Goal: Information Seeking & Learning: Find specific fact

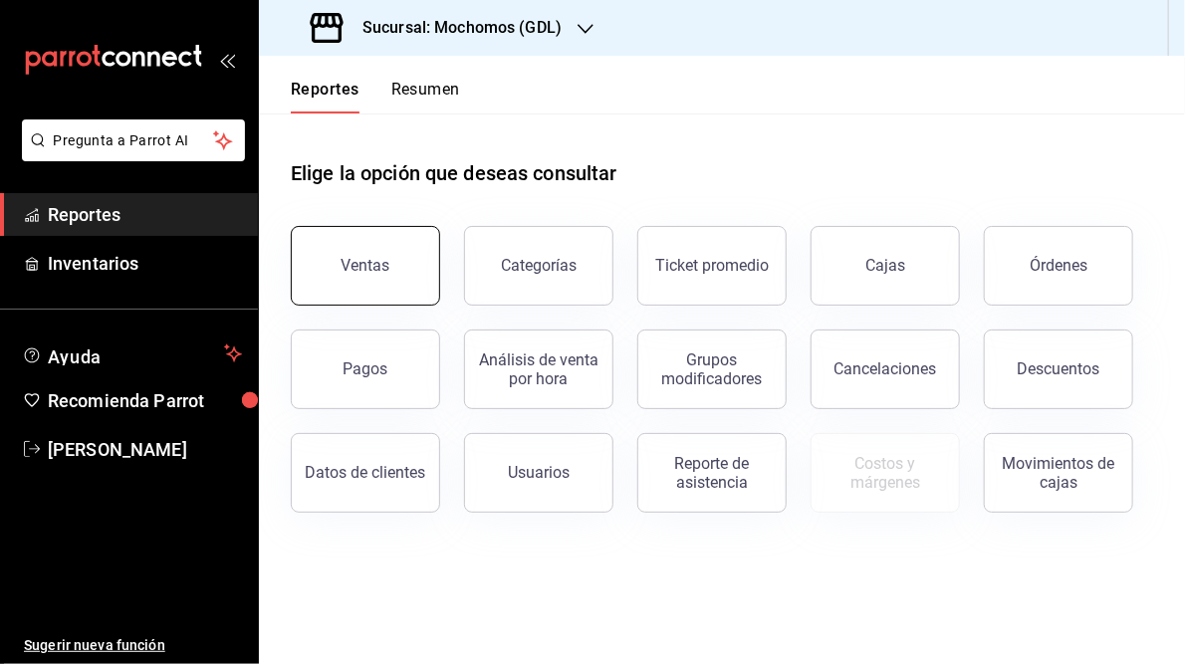
click at [383, 283] on button "Ventas" at bounding box center [365, 266] width 149 height 80
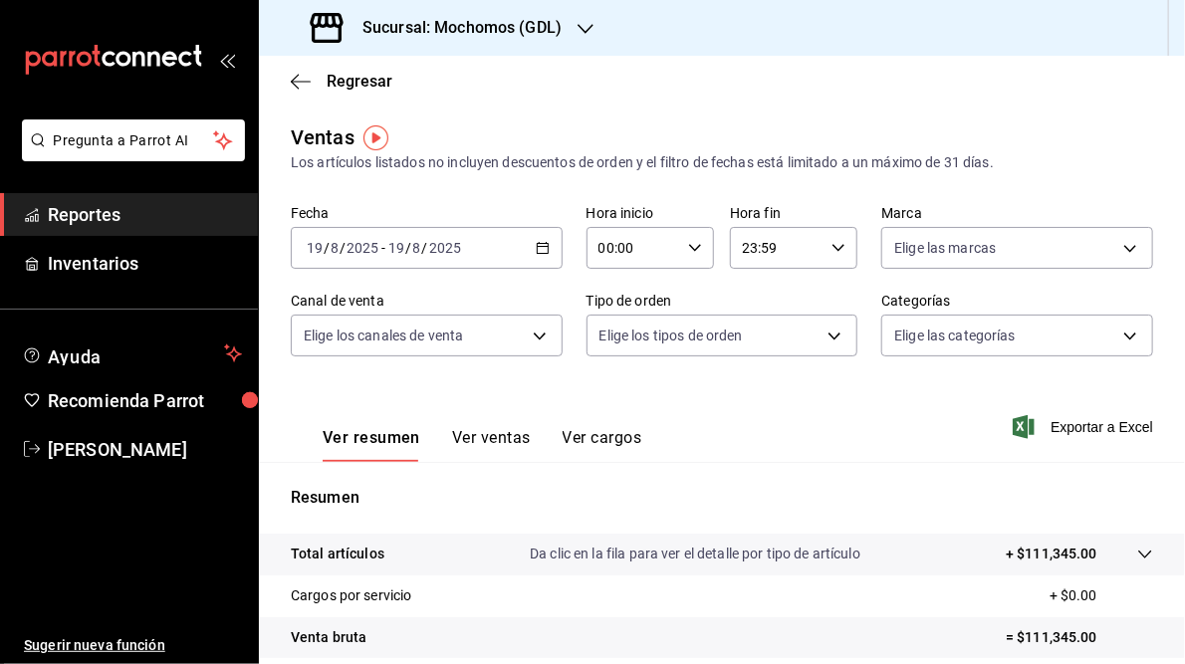
click at [692, 251] on icon "button" at bounding box center [695, 248] width 14 height 14
click at [601, 339] on button "05" at bounding box center [614, 328] width 55 height 40
type input "05:00"
click at [544, 254] on div at bounding box center [592, 332] width 1185 height 664
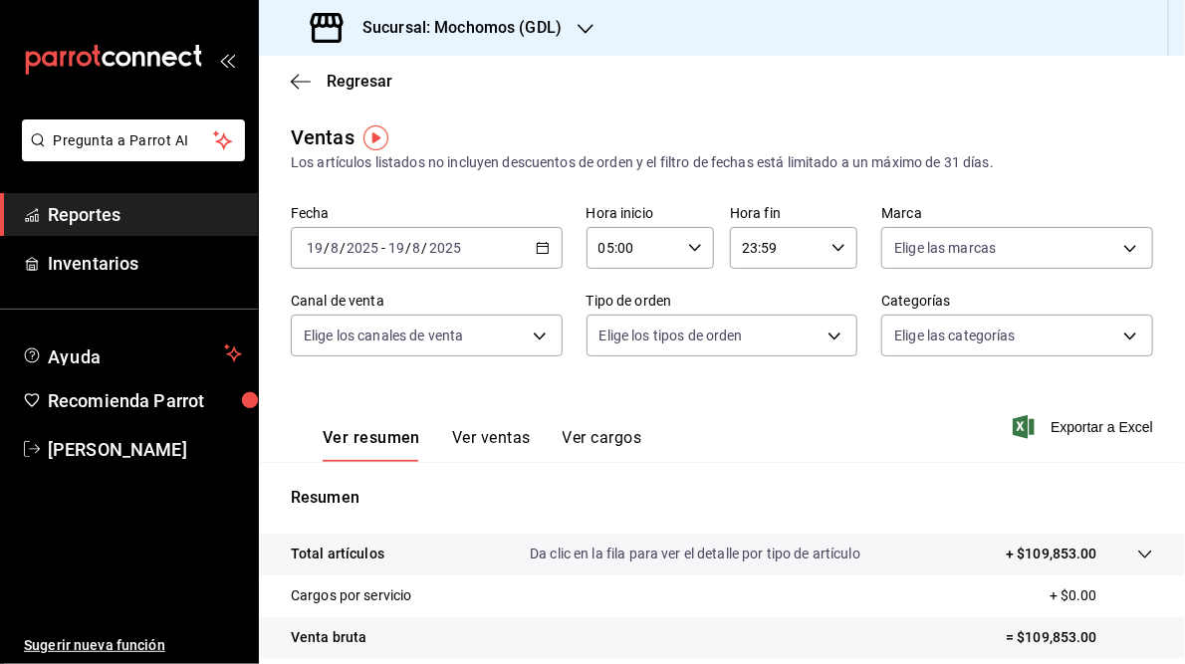
click at [540, 246] on \(Stroke\) "button" at bounding box center [542, 246] width 11 height 1
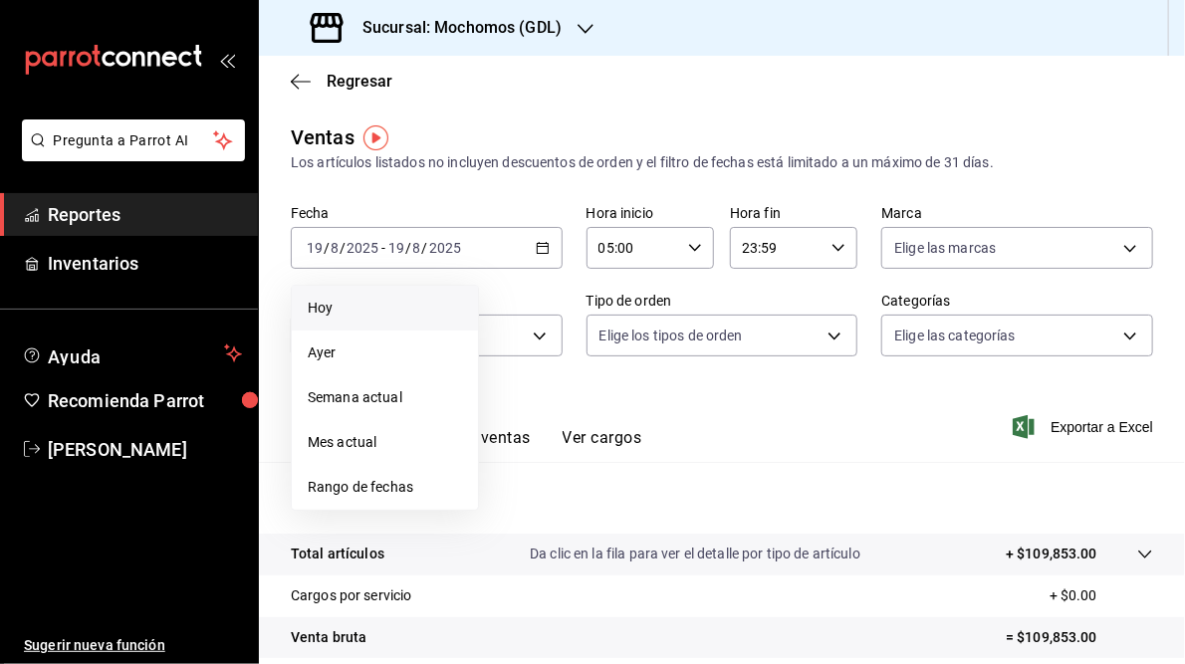
click at [343, 312] on span "Hoy" at bounding box center [385, 308] width 154 height 21
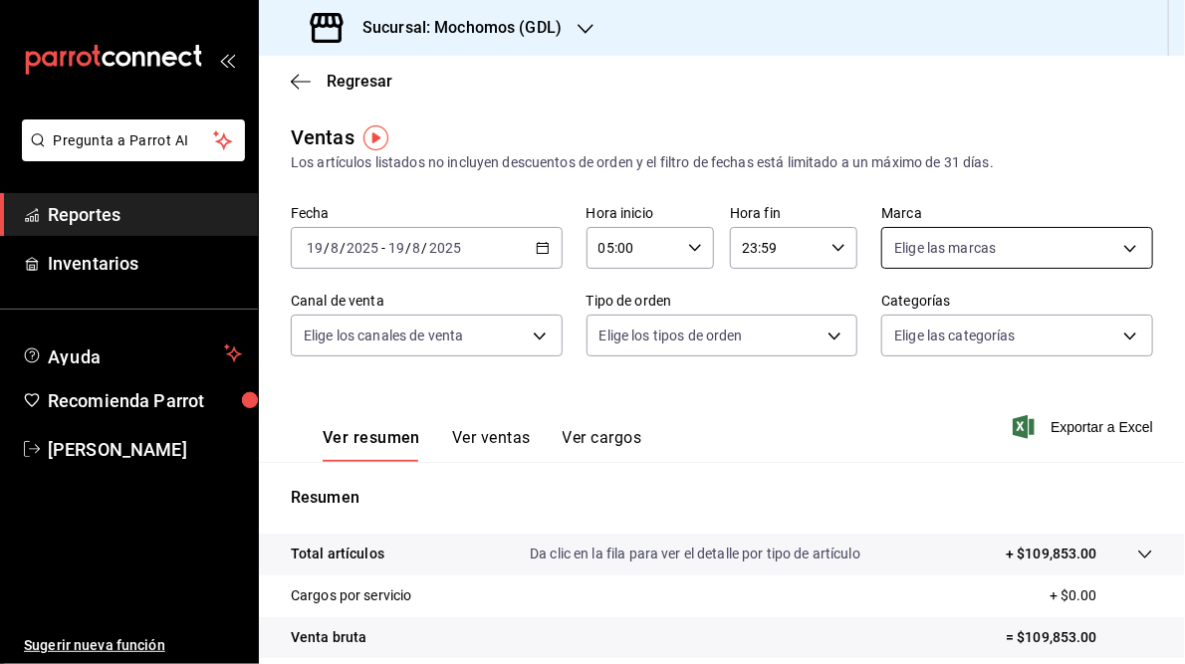
click at [1113, 247] on body "Pregunta a Parrot AI Reportes Inventarios Ayuda Recomienda Parrot [PERSON_NAME]…" at bounding box center [592, 332] width 1185 height 664
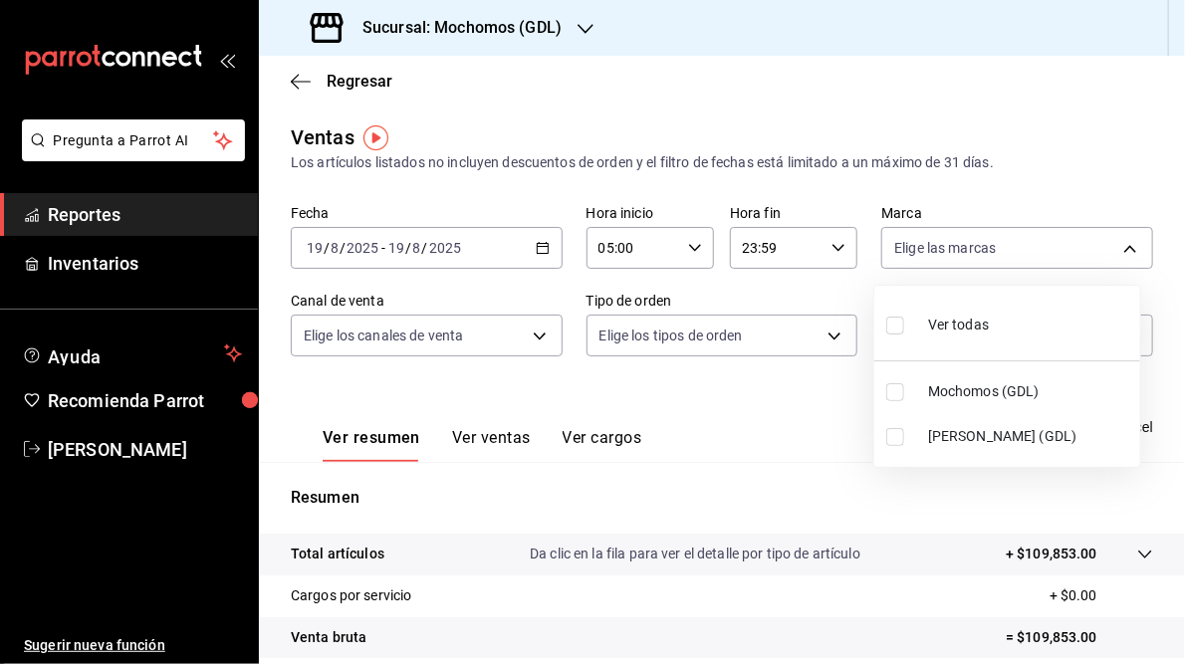
click at [939, 439] on span "[PERSON_NAME] (GDL)" at bounding box center [1030, 436] width 204 height 21
type input "9cac9703-0c5a-4d8b-addd-5b6b571d65b9"
checkbox input "true"
click at [785, 428] on div at bounding box center [592, 332] width 1185 height 664
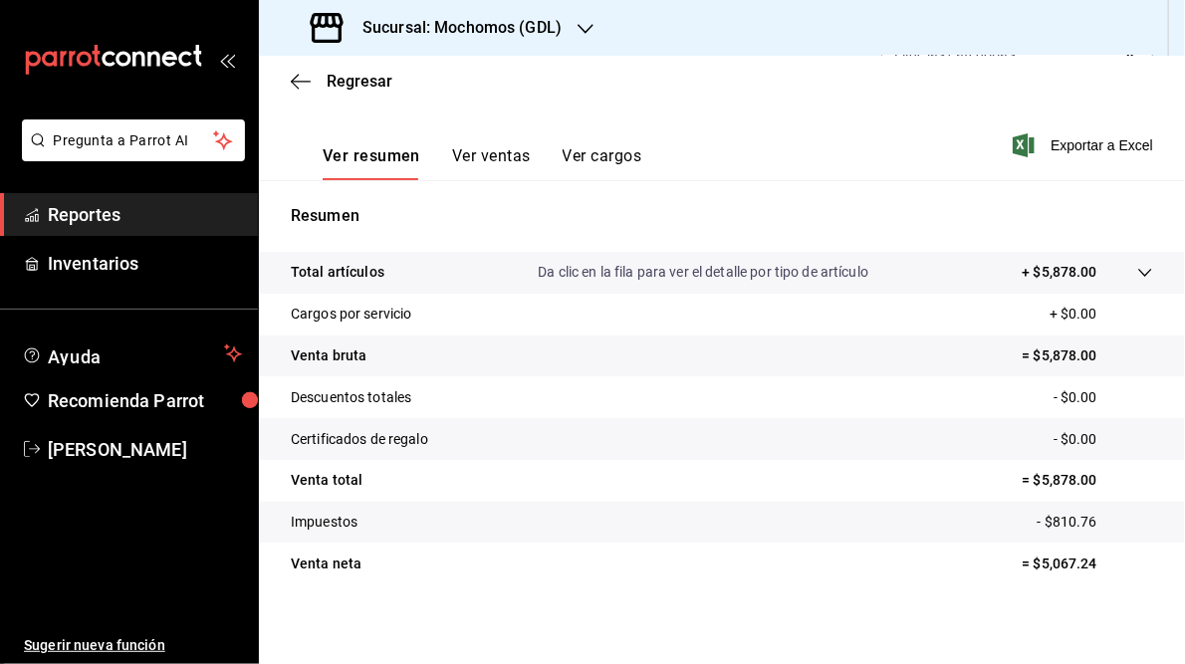
scroll to position [281, 0]
drag, startPoint x: 1028, startPoint y: 478, endPoint x: 1087, endPoint y: 478, distance: 58.8
click at [1087, 478] on p "= $5,878.00" at bounding box center [1088, 481] width 130 height 21
drag, startPoint x: 1087, startPoint y: 478, endPoint x: 1068, endPoint y: 478, distance: 18.9
copy p "5,878.00"
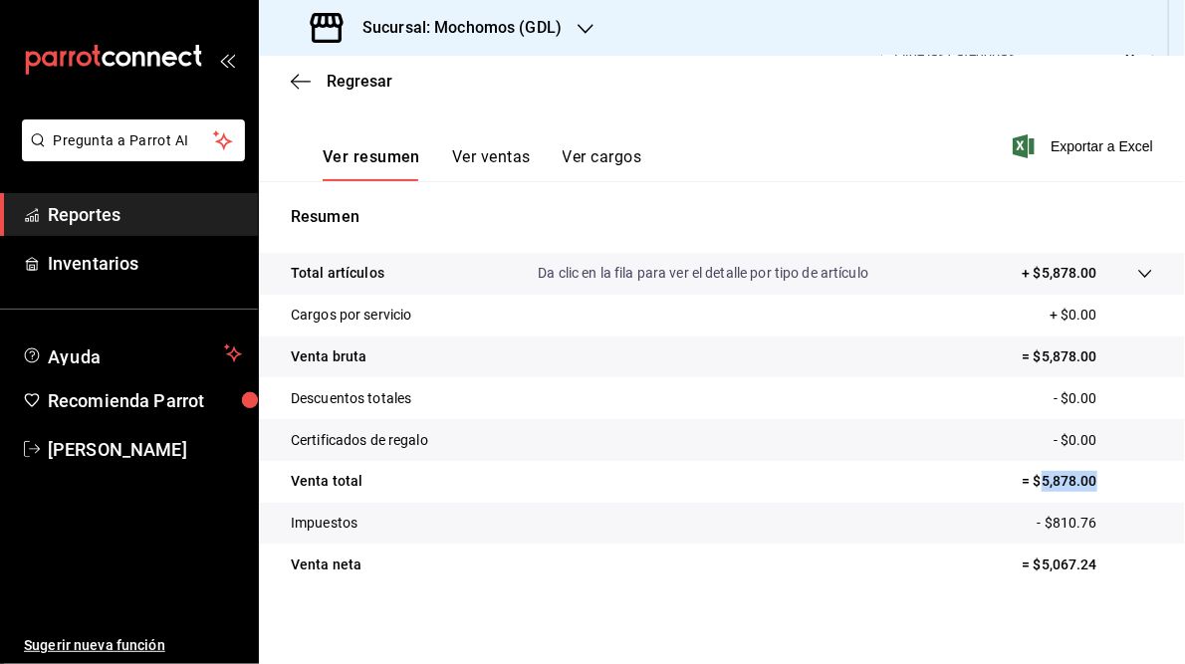
copy p "5,878.00"
click at [1122, 152] on span "Exportar a Excel" at bounding box center [1085, 146] width 136 height 24
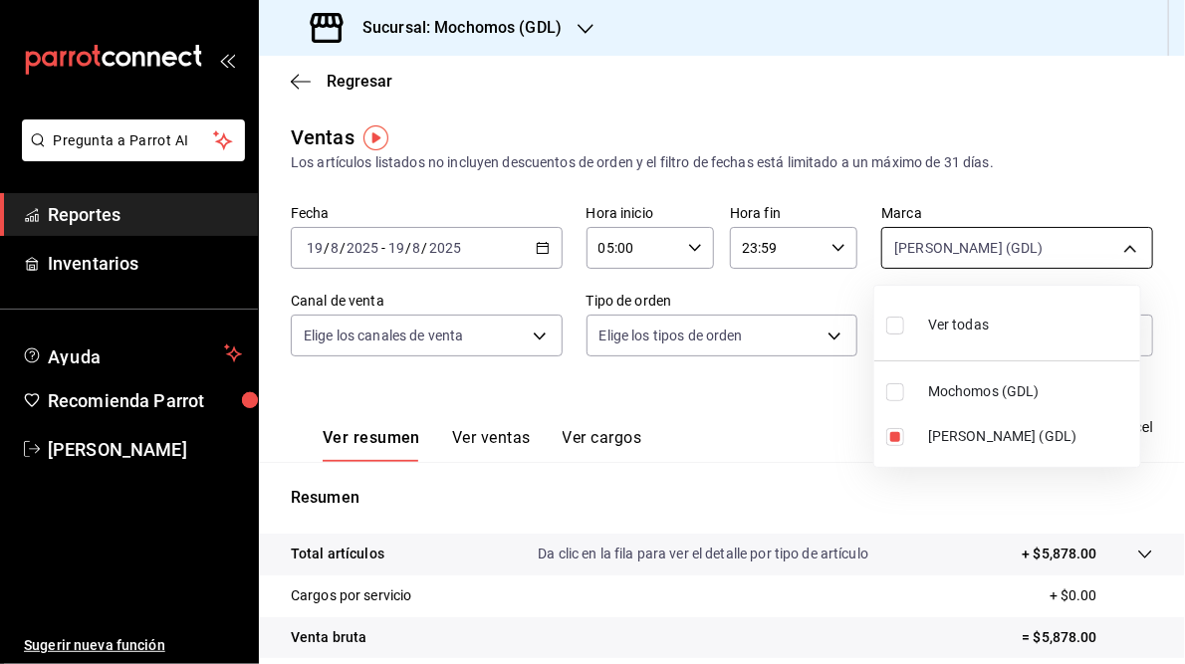
click at [1120, 250] on body "Pregunta a Parrot AI Reportes Inventarios Ayuda Recomienda Parrot [PERSON_NAME]…" at bounding box center [592, 332] width 1185 height 664
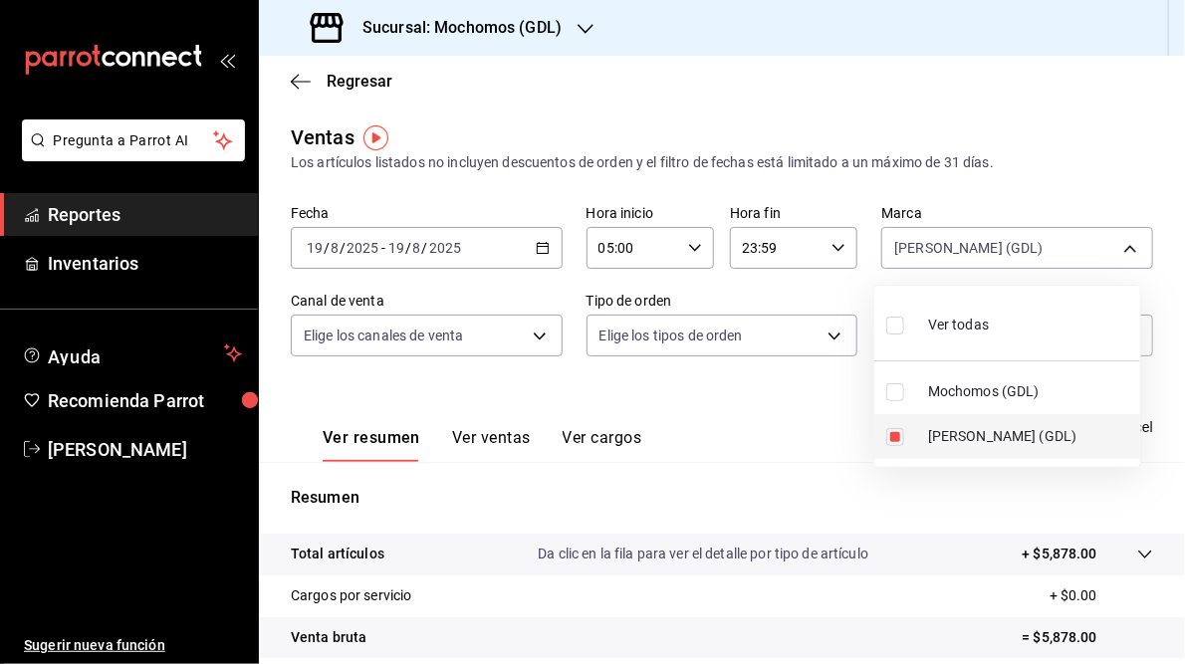
click at [890, 441] on input "checkbox" at bounding box center [895, 437] width 18 height 18
checkbox input "false"
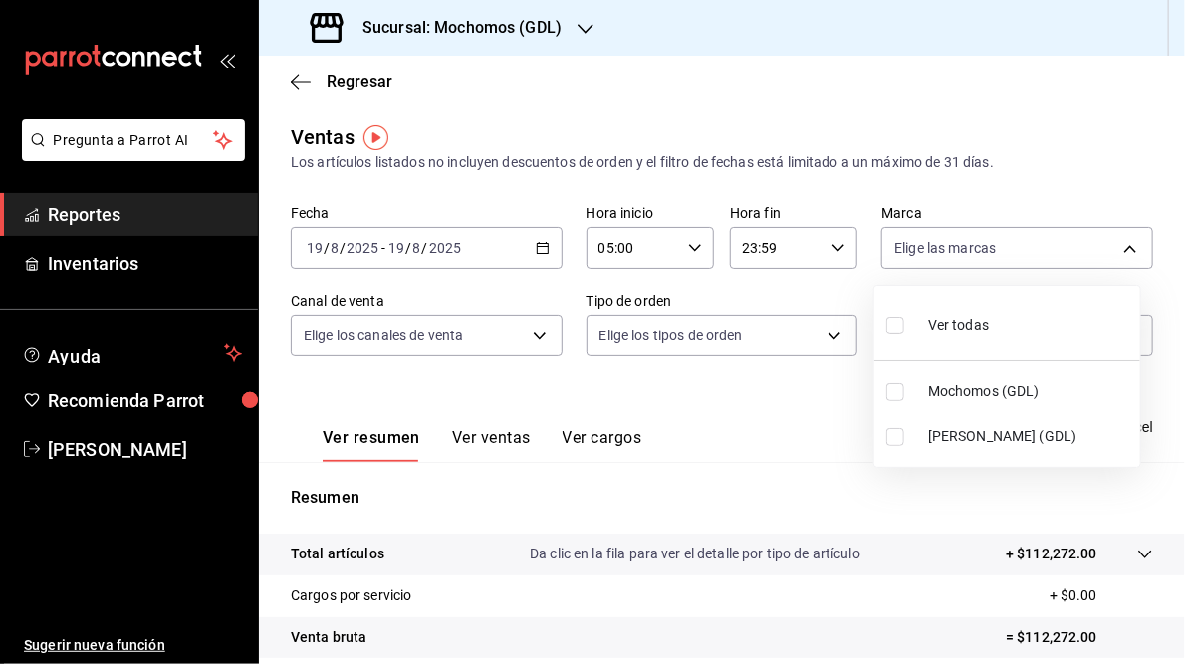
click at [895, 393] on input "checkbox" at bounding box center [895, 392] width 18 height 18
checkbox input "true"
type input "36c25d4a-7cb0-456c-a434-e981d54830bc"
click at [829, 414] on div at bounding box center [592, 332] width 1185 height 664
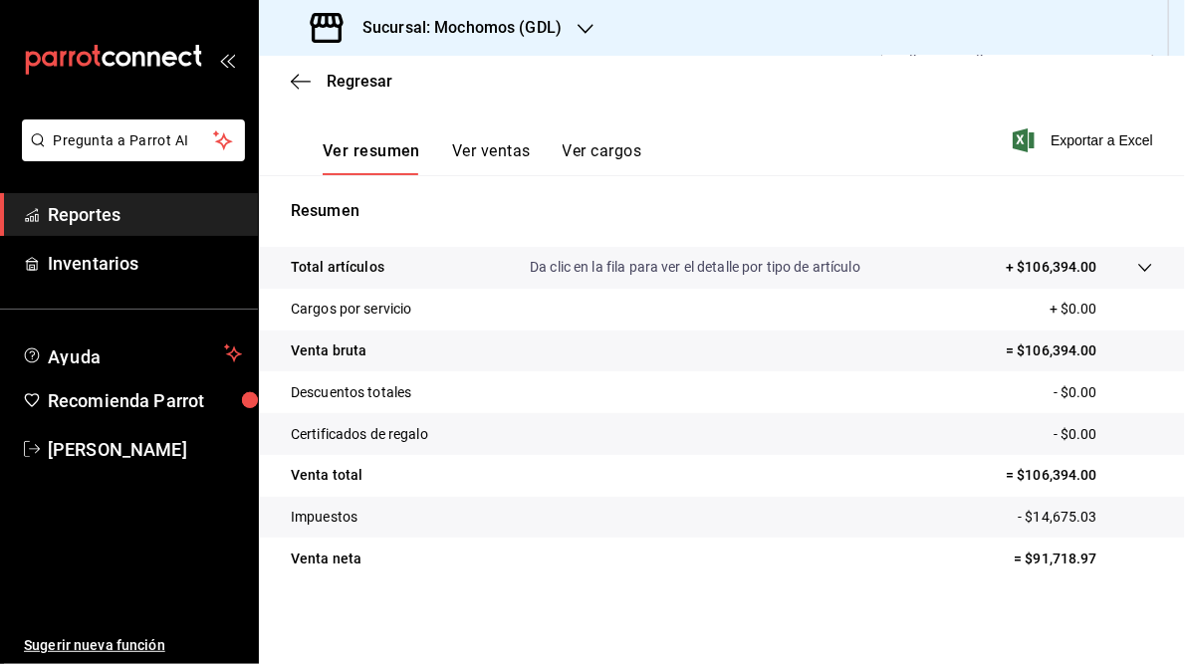
scroll to position [289, 0]
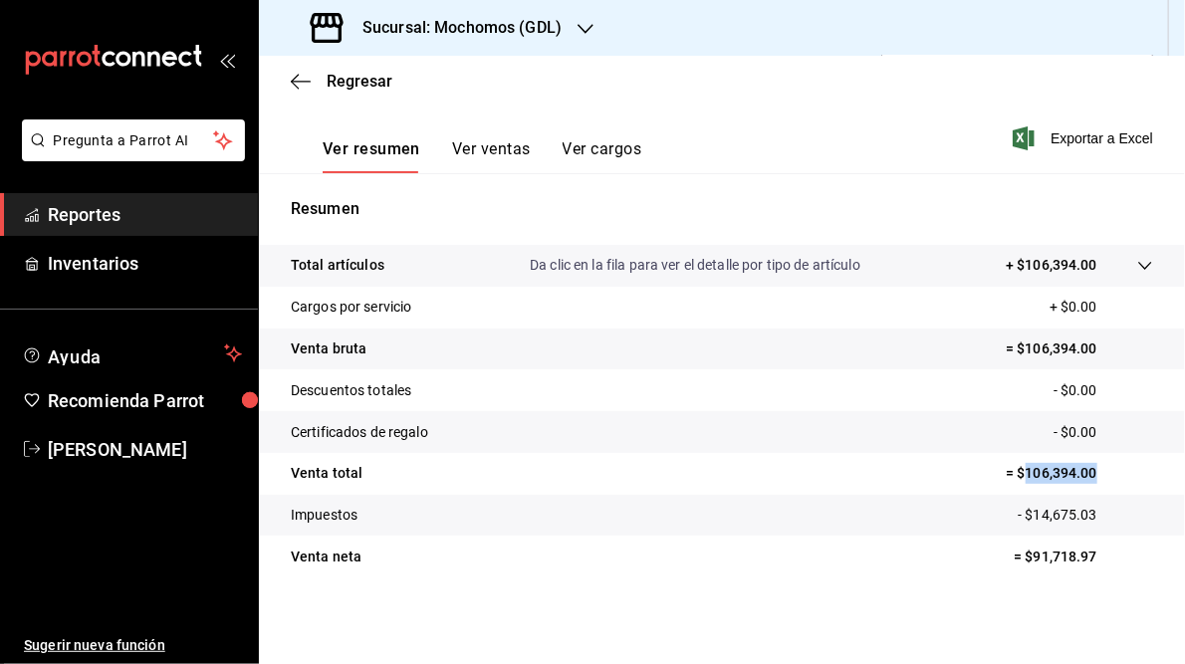
drag, startPoint x: 1017, startPoint y: 473, endPoint x: 1095, endPoint y: 469, distance: 78.8
click at [1095, 469] on p "= $106,394.00" at bounding box center [1079, 473] width 147 height 21
copy p "106,394.00"
click at [504, 29] on h3 "Sucursal: Mochomos (GDL)" at bounding box center [454, 28] width 215 height 24
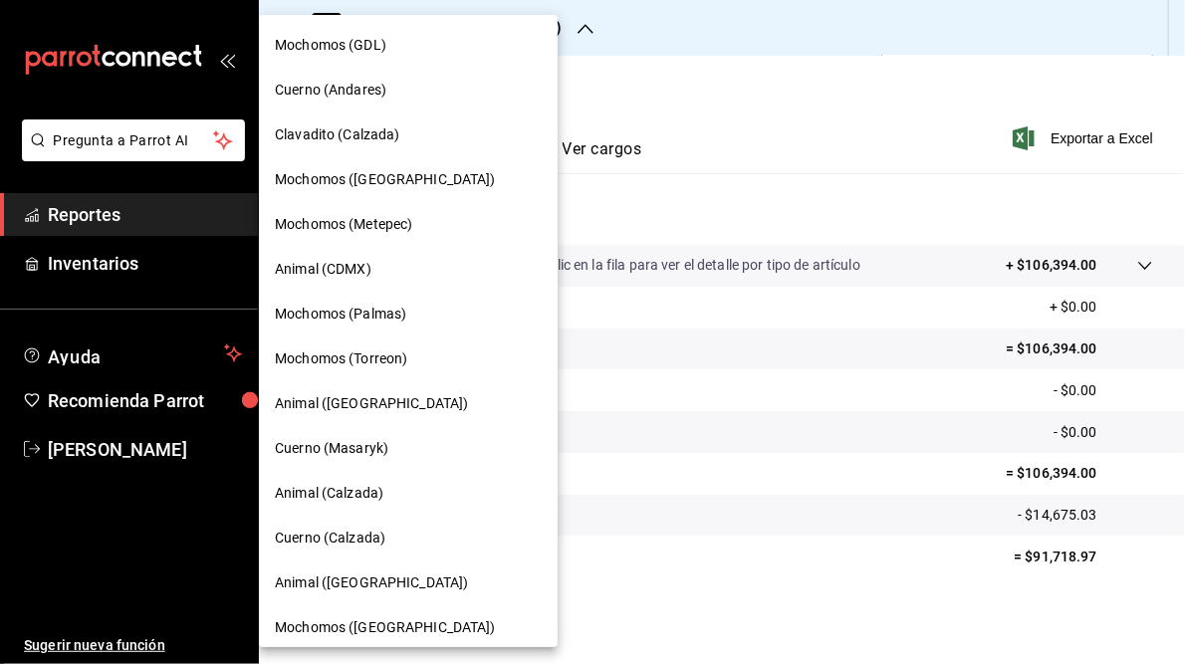
click at [389, 109] on div "Cuerno (Andares)" at bounding box center [408, 90] width 299 height 45
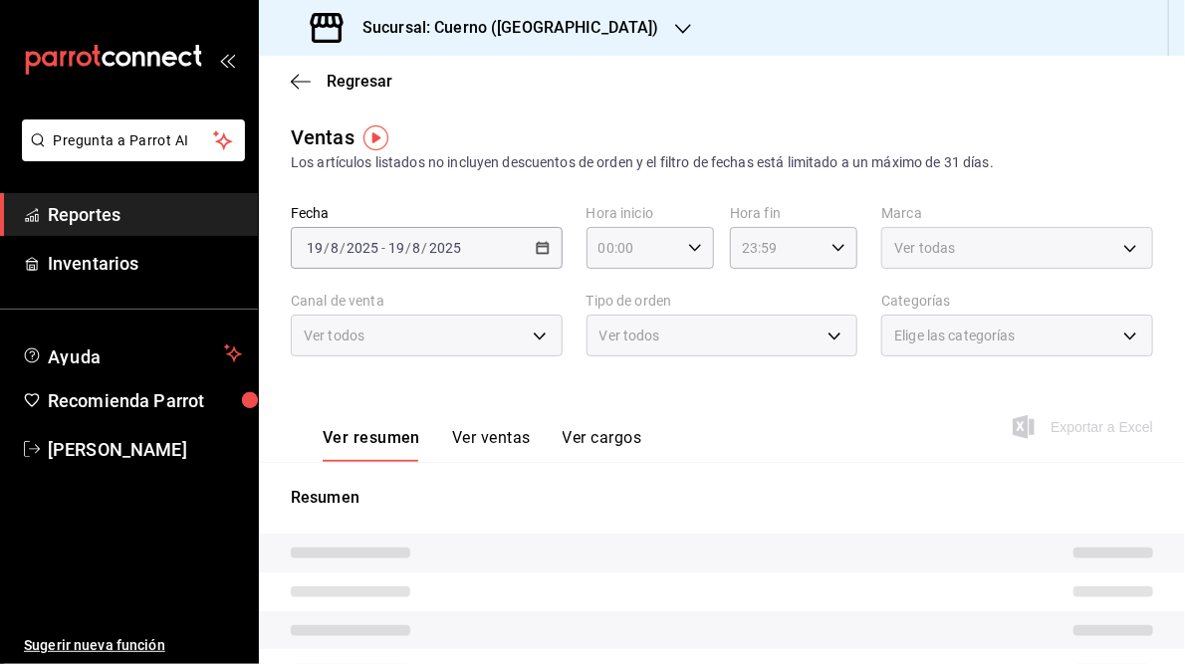
type input "05:00"
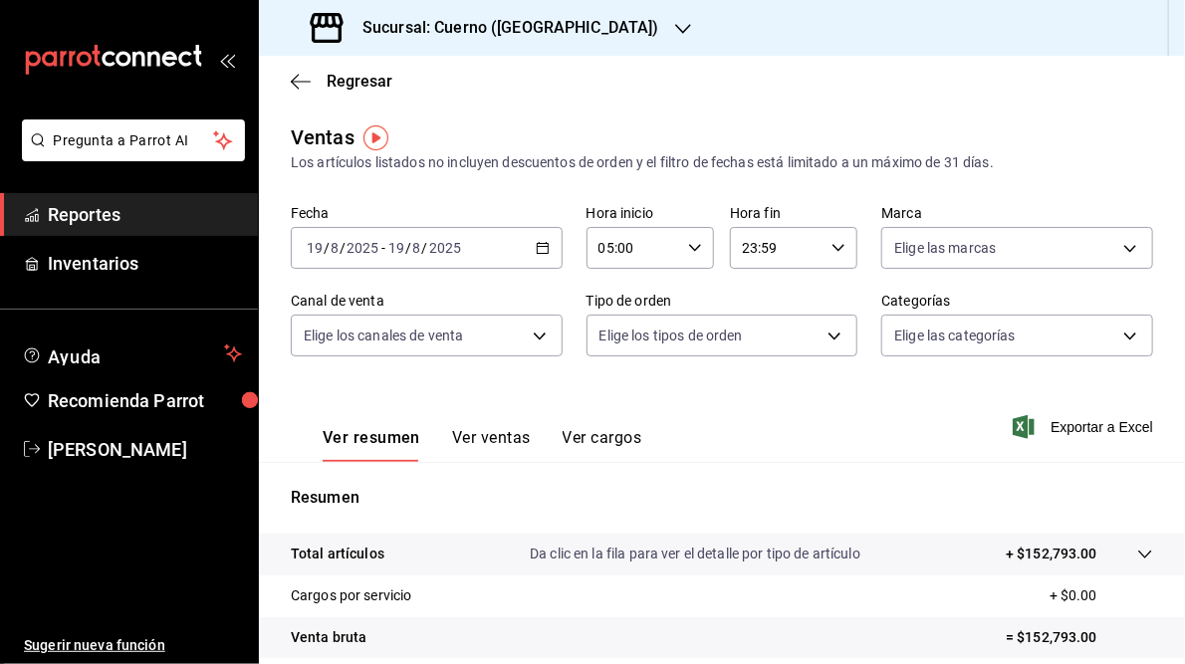
scroll to position [289, 0]
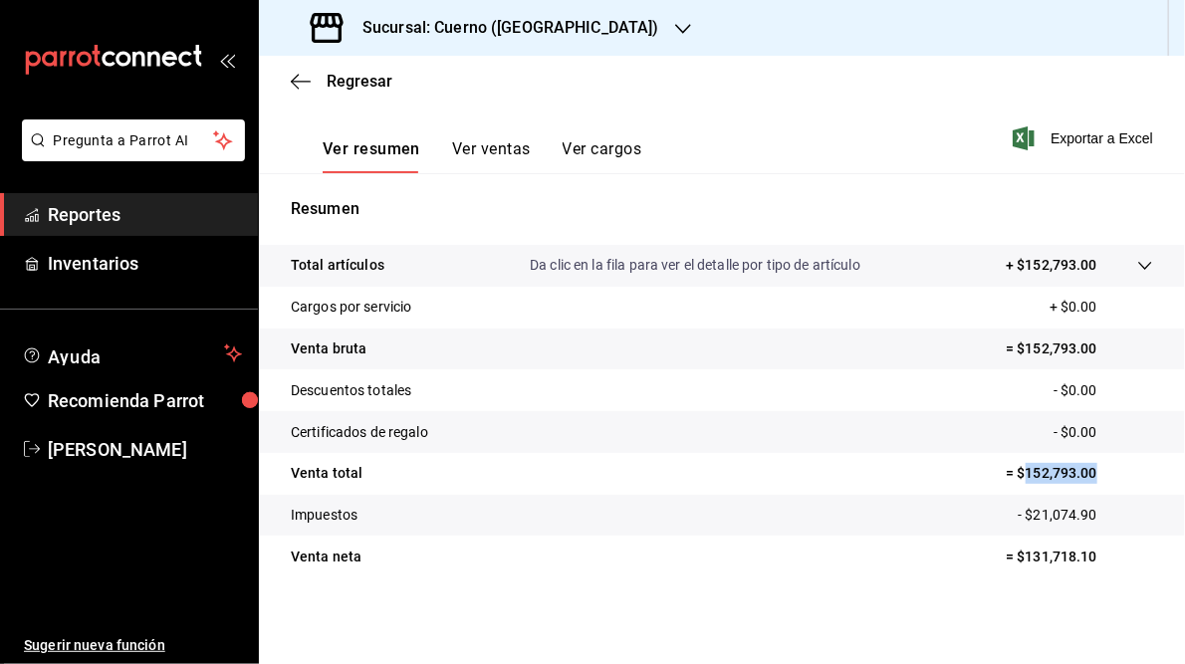
drag, startPoint x: 1015, startPoint y: 471, endPoint x: 1101, endPoint y: 470, distance: 86.6
click at [1101, 470] on p "= $152,793.00" at bounding box center [1079, 473] width 147 height 21
copy p "152,793.00"
click at [428, 26] on h3 "Sucursal: Cuerno ([GEOGRAPHIC_DATA])" at bounding box center [503, 28] width 313 height 24
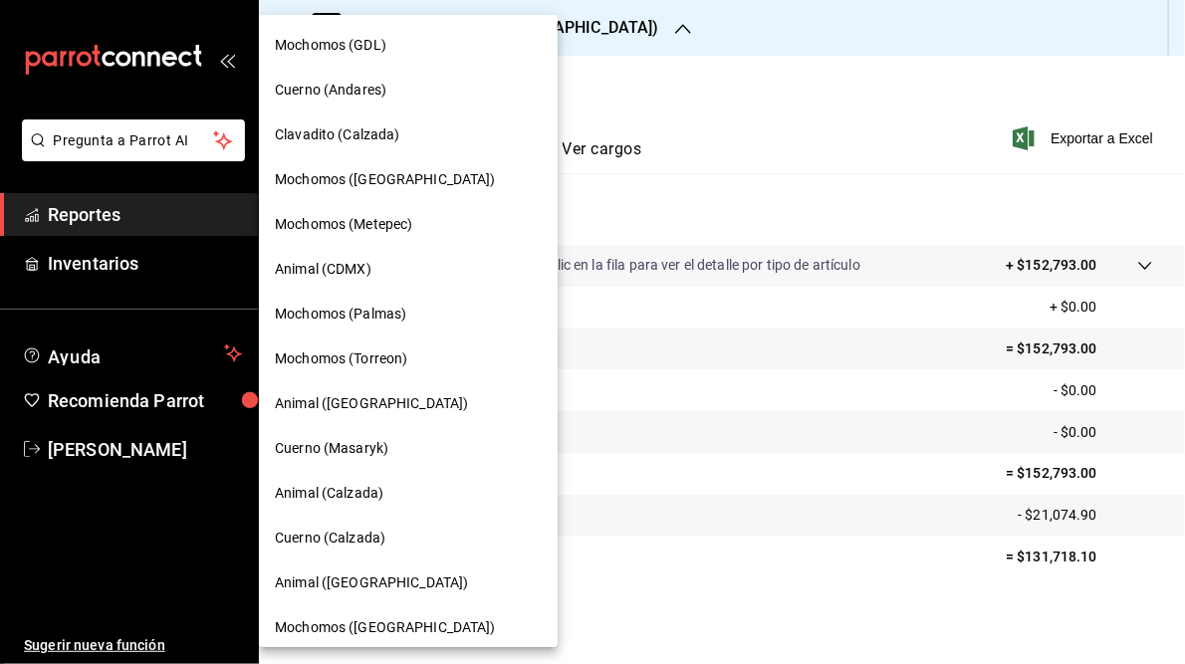
click at [393, 361] on span "Mochomos (Torreon)" at bounding box center [341, 359] width 132 height 21
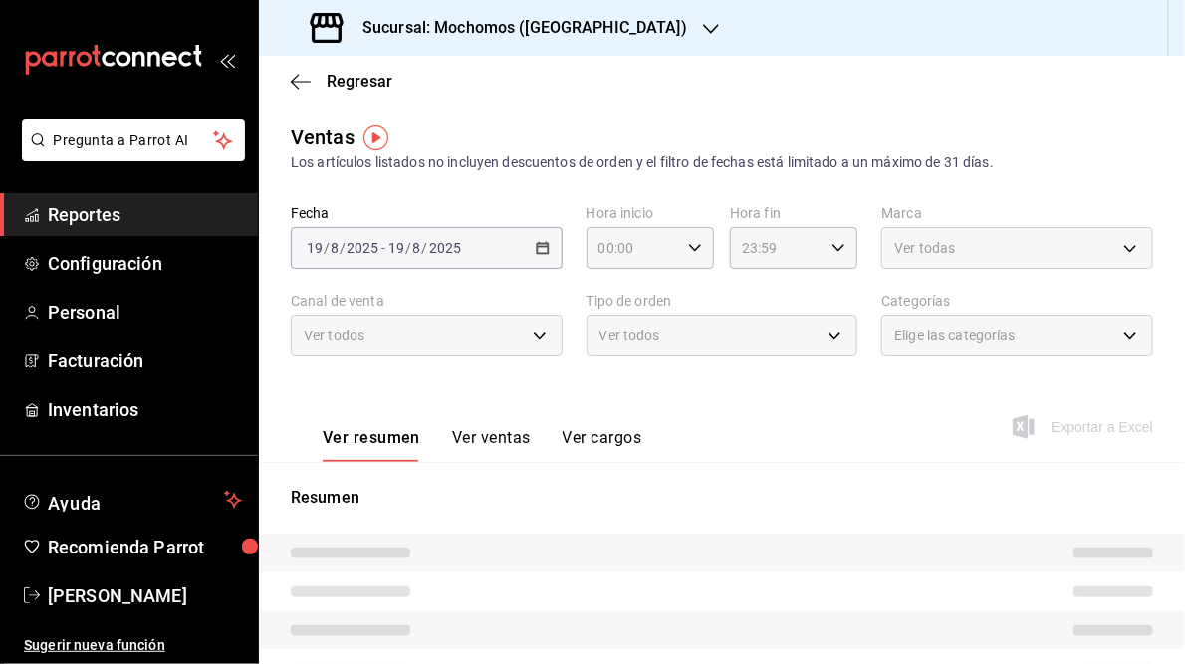
type input "05:00"
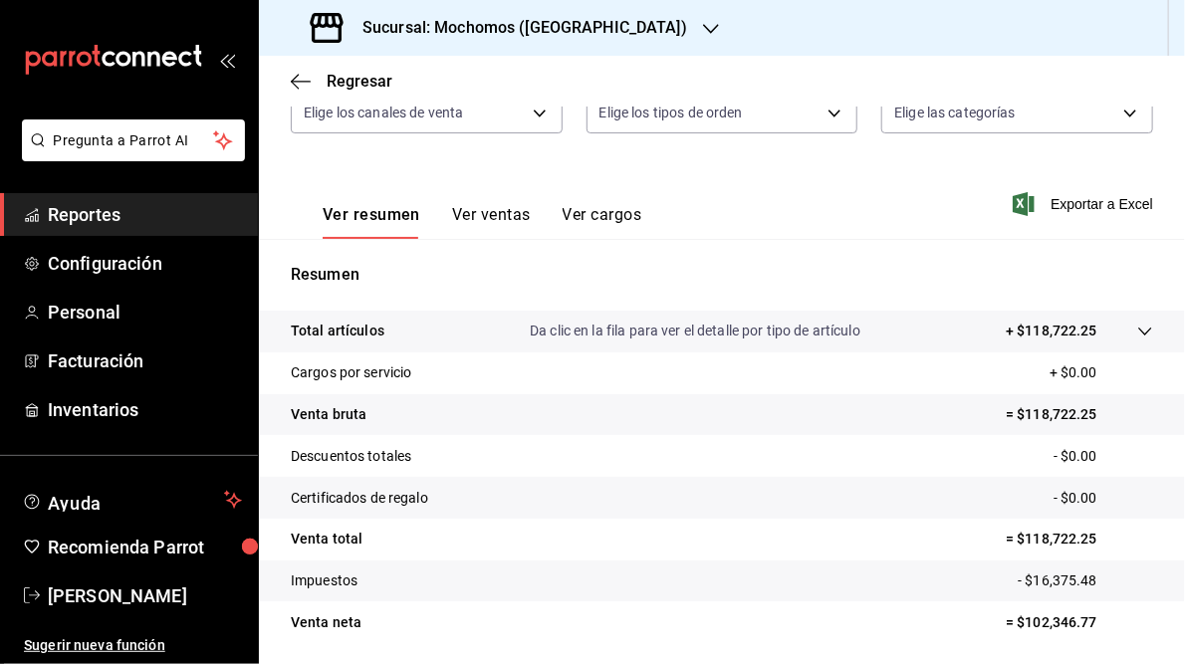
scroll to position [269, 0]
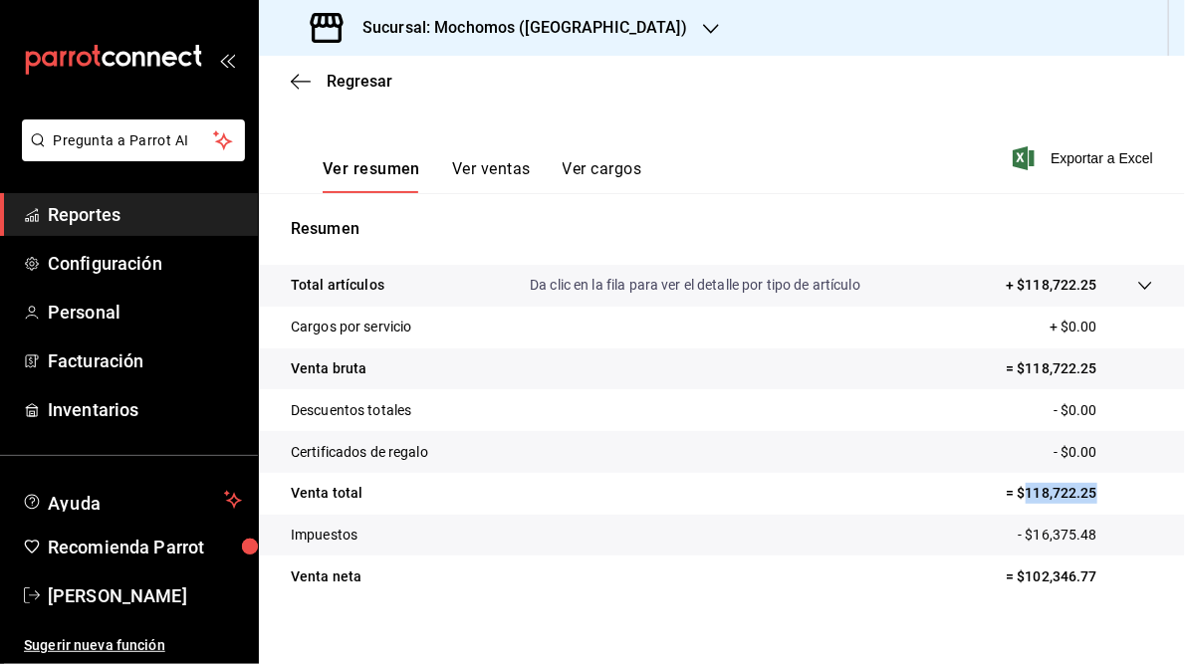
drag, startPoint x: 1015, startPoint y: 495, endPoint x: 1092, endPoint y: 494, distance: 77.7
click at [1092, 494] on p "= $118,722.25" at bounding box center [1079, 493] width 147 height 21
copy p "118,722.25"
click at [485, 25] on h3 "Sucursal: Mochomos ([GEOGRAPHIC_DATA])" at bounding box center [517, 28] width 341 height 24
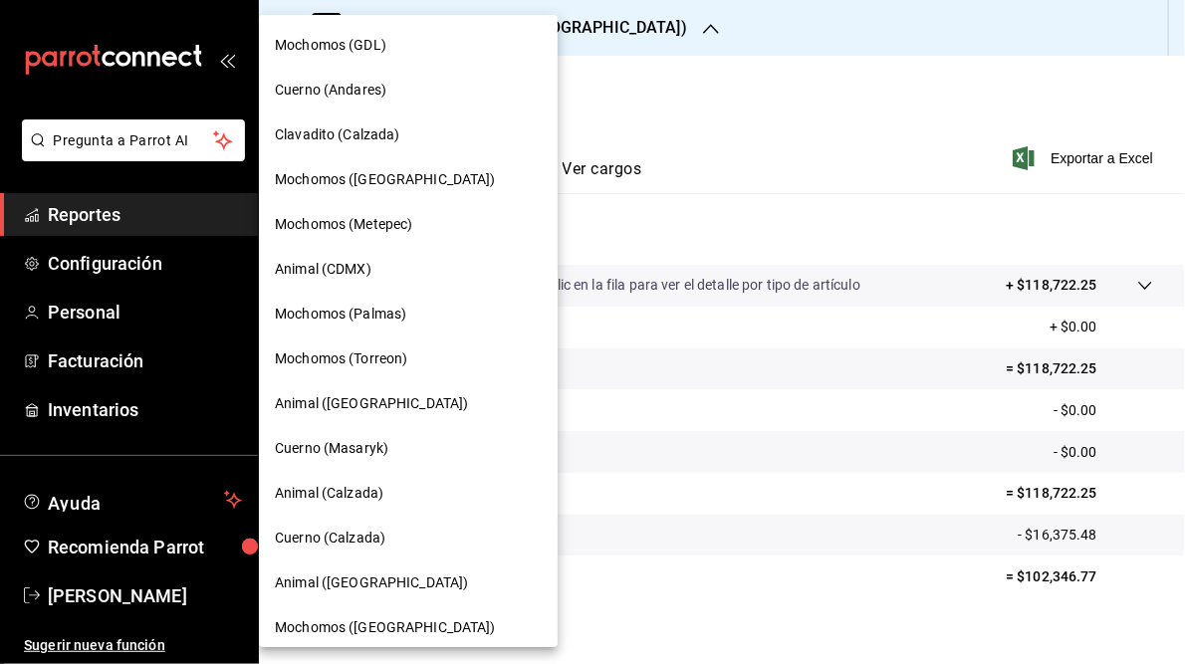
scroll to position [144, 0]
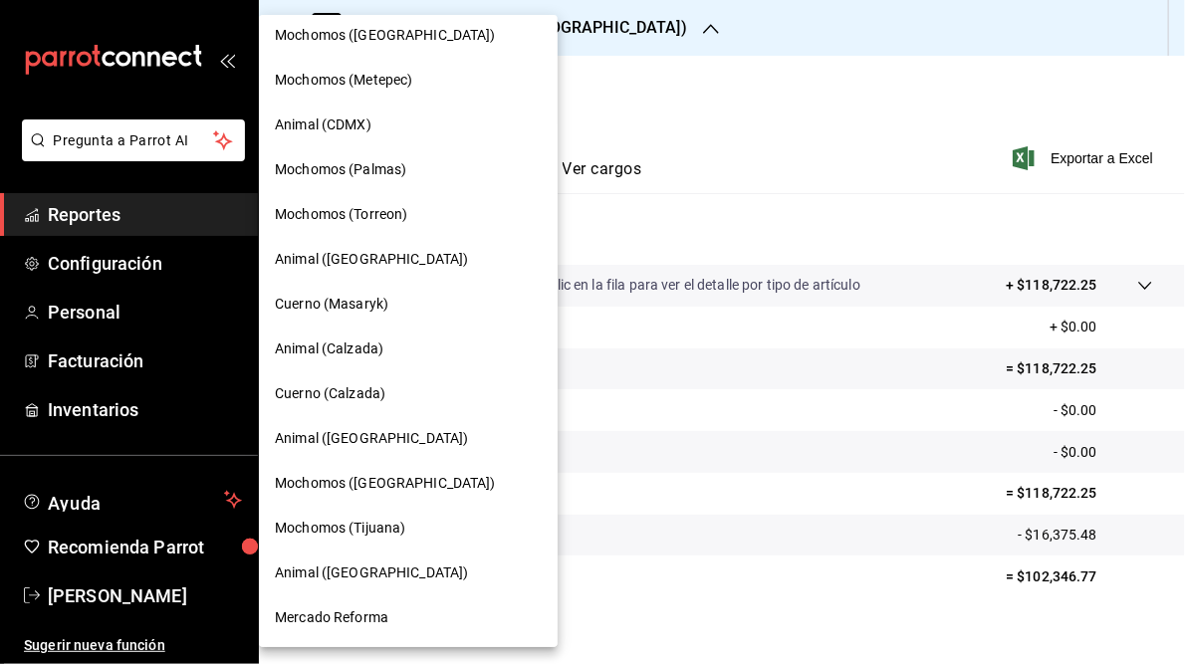
click at [392, 481] on span "Mochomos ([GEOGRAPHIC_DATA])" at bounding box center [385, 483] width 221 height 21
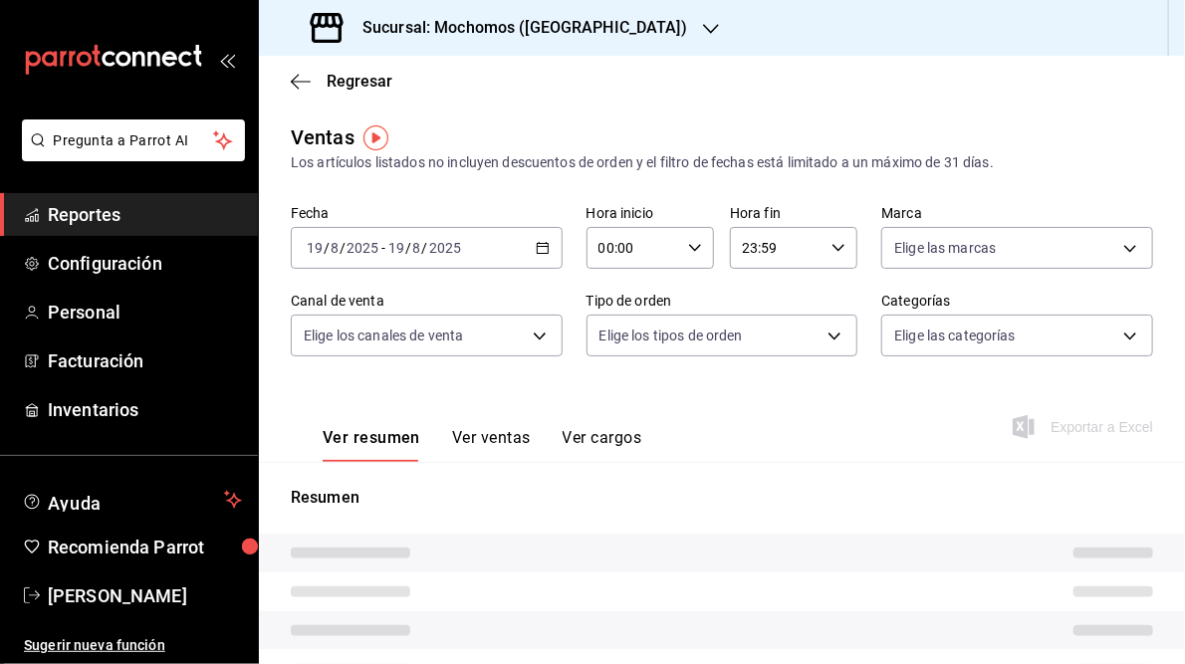
type input "05:00"
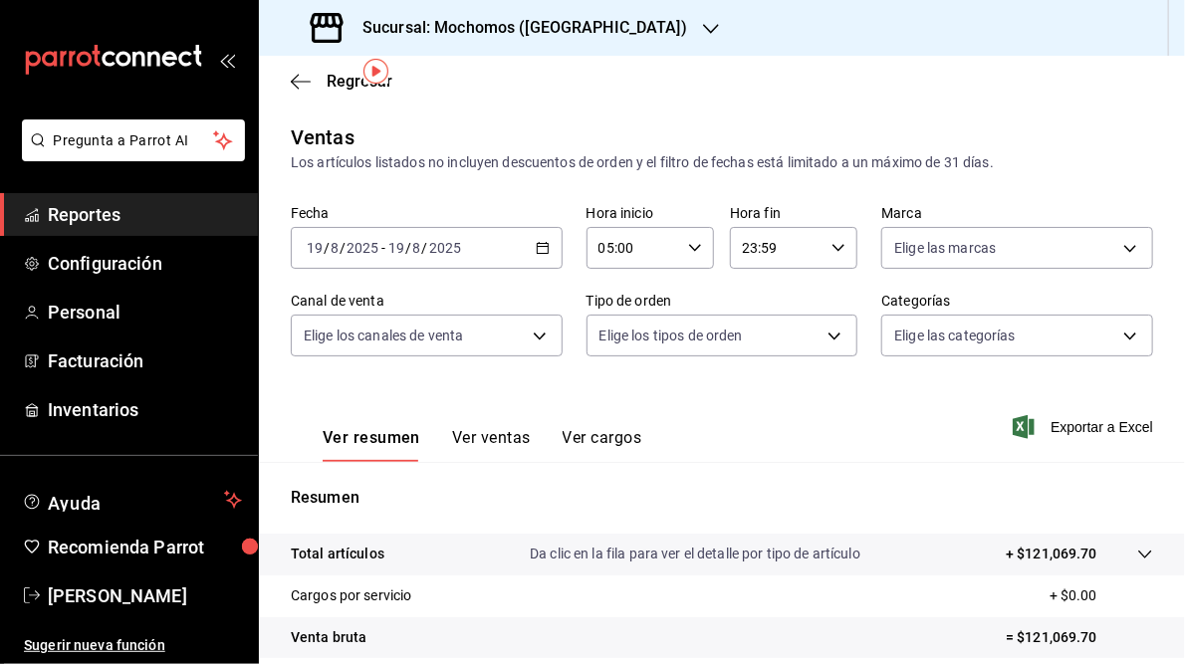
scroll to position [199, 0]
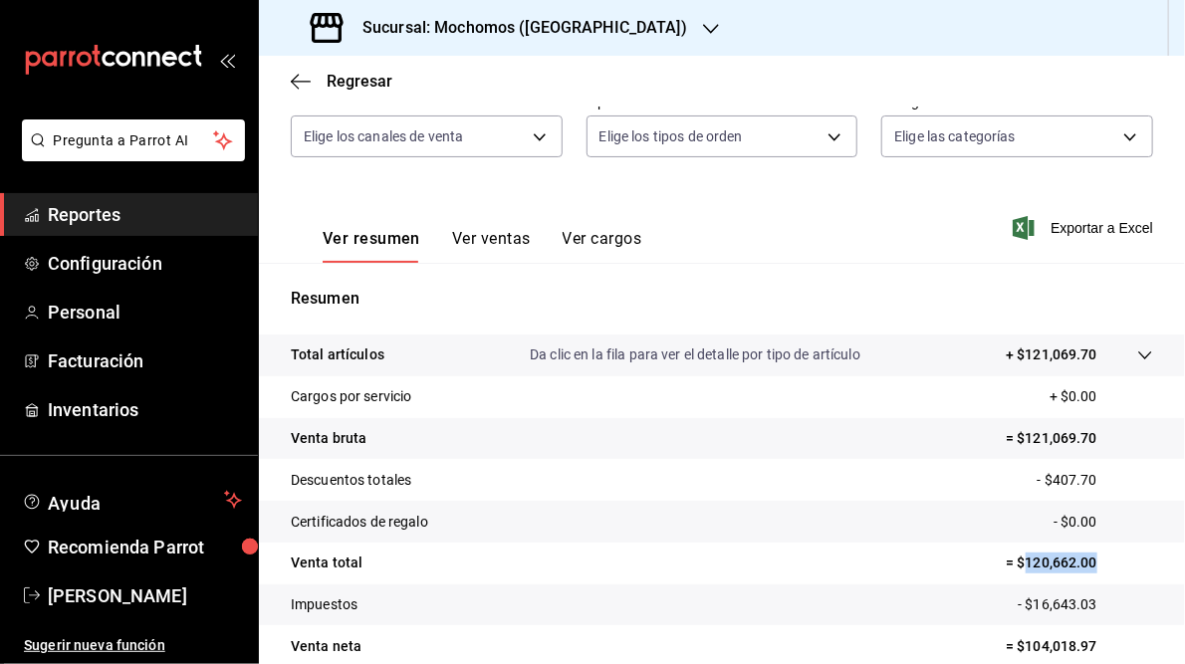
drag, startPoint x: 1016, startPoint y: 566, endPoint x: 1085, endPoint y: 564, distance: 68.7
click at [1085, 564] on p "= $120,662.00" at bounding box center [1079, 563] width 147 height 21
copy p "120,662.00"
click at [542, 34] on h3 "Sucursal: Mochomos ([GEOGRAPHIC_DATA])" at bounding box center [517, 28] width 341 height 24
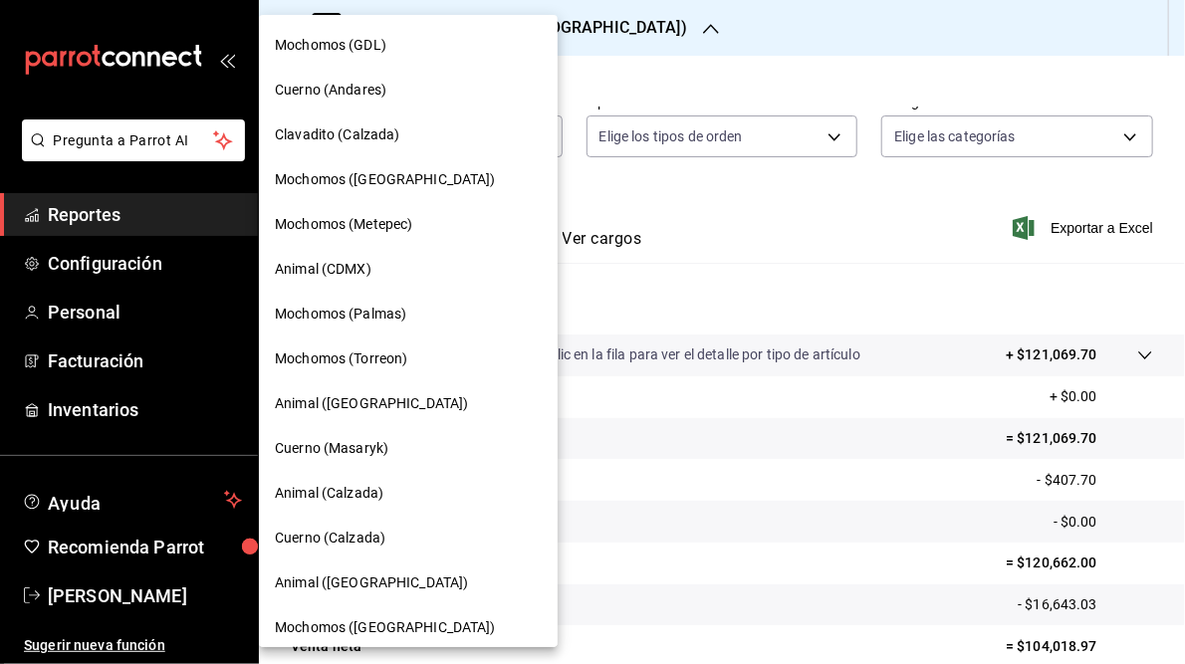
scroll to position [144, 0]
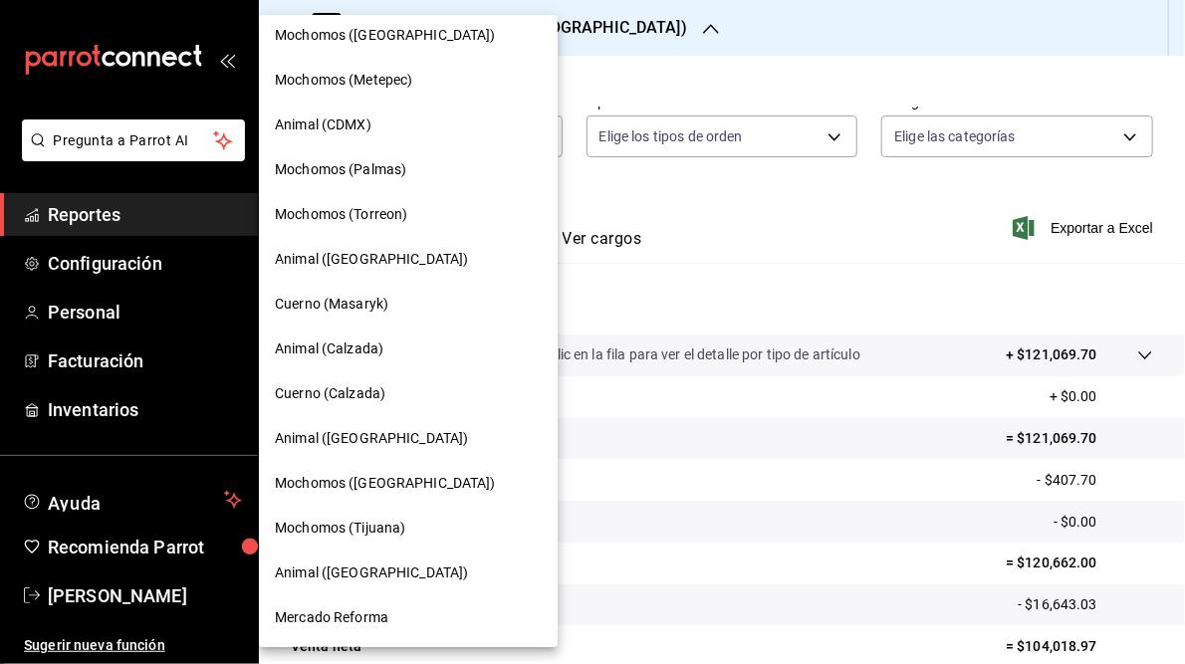
click at [317, 623] on span "Mercado Reforma" at bounding box center [332, 617] width 114 height 21
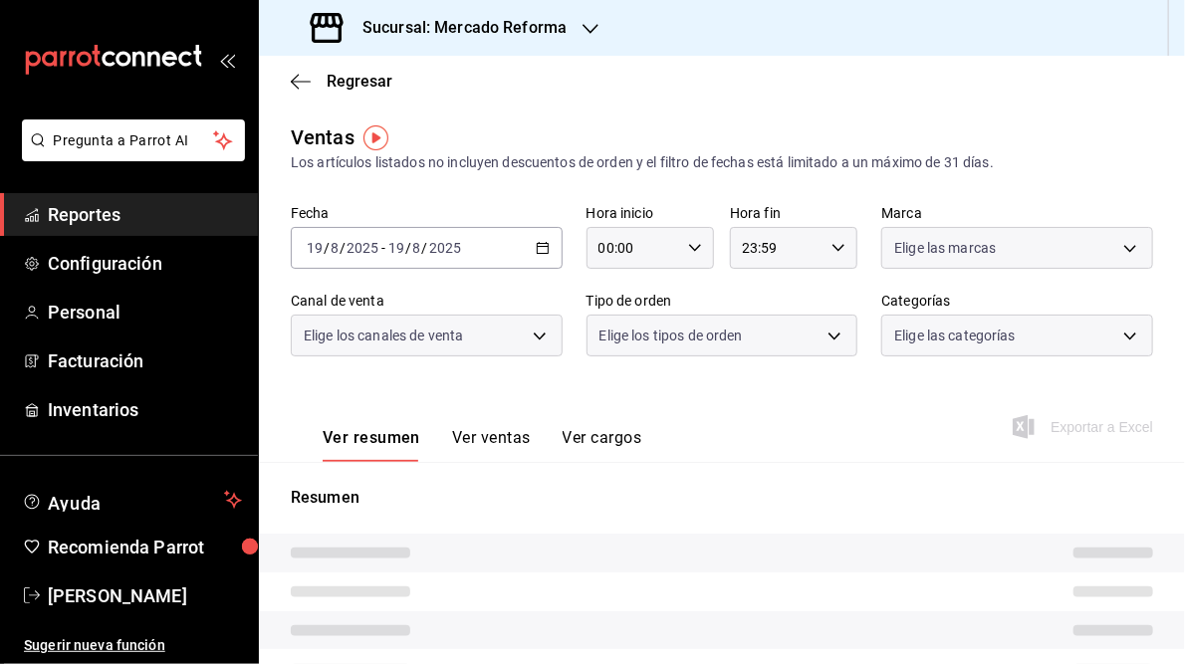
type input "05:00"
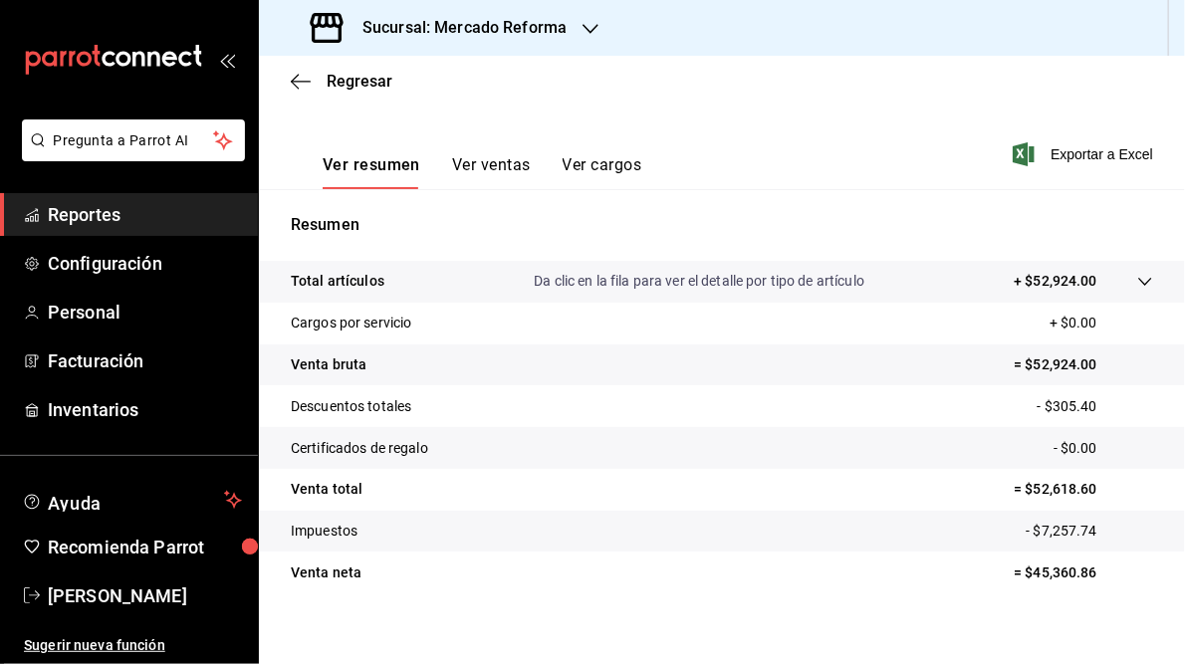
scroll to position [274, 0]
drag, startPoint x: 1023, startPoint y: 491, endPoint x: 1090, endPoint y: 486, distance: 67.9
click at [1090, 486] on p "= $52,618.60" at bounding box center [1083, 488] width 139 height 21
copy p "52,618.60"
click at [539, 26] on h3 "Sucursal: Mercado Reforma" at bounding box center [457, 28] width 220 height 24
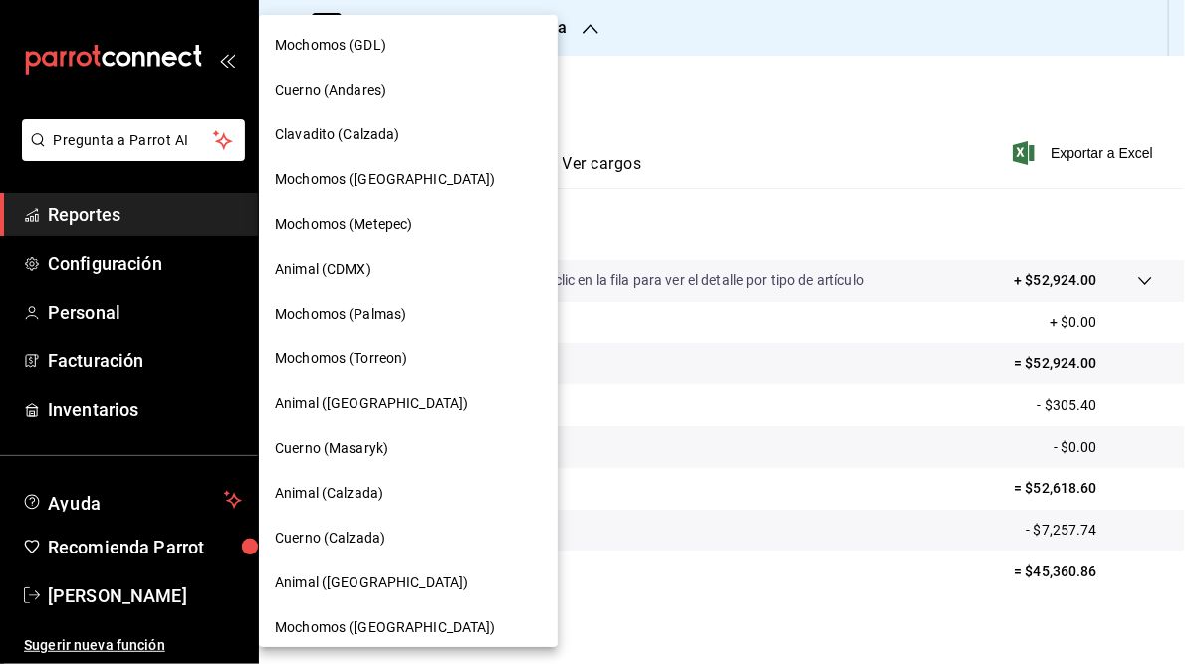
scroll to position [144, 0]
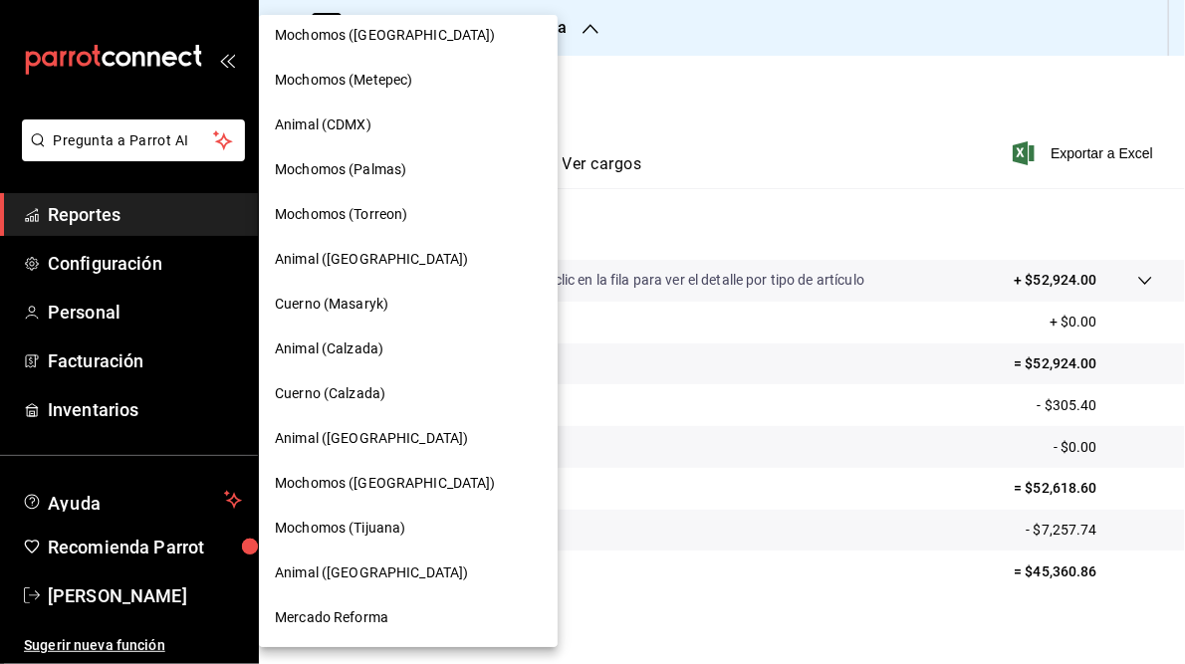
click at [352, 528] on span "Mochomos (Tijuana)" at bounding box center [340, 528] width 130 height 21
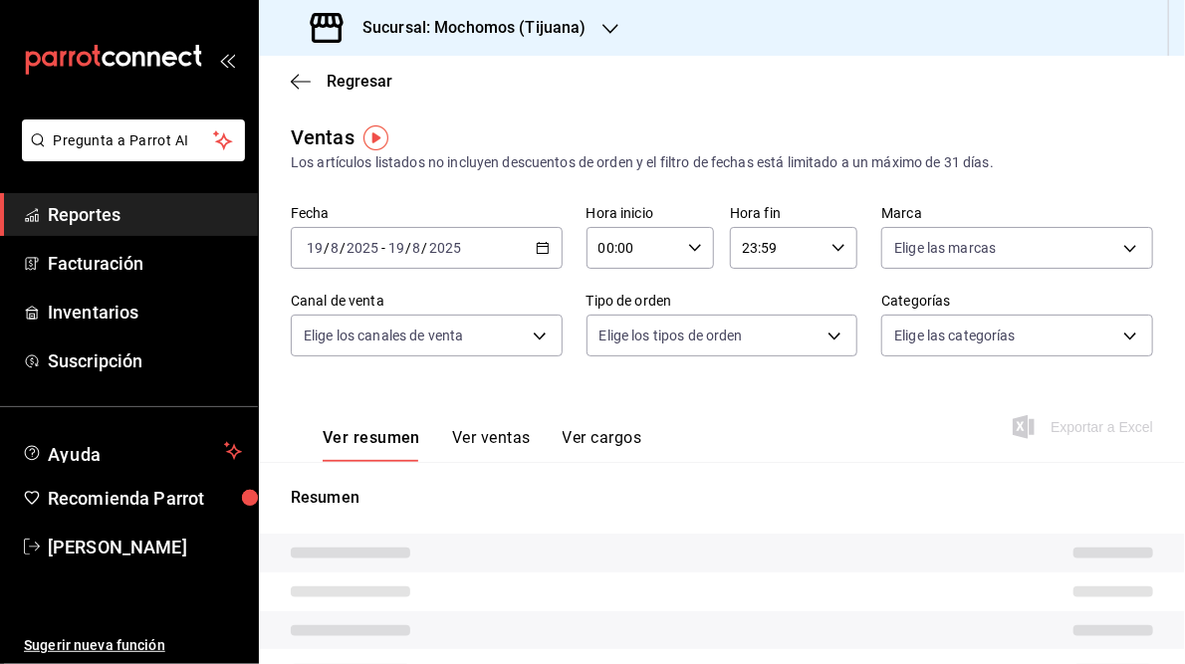
type input "05:00"
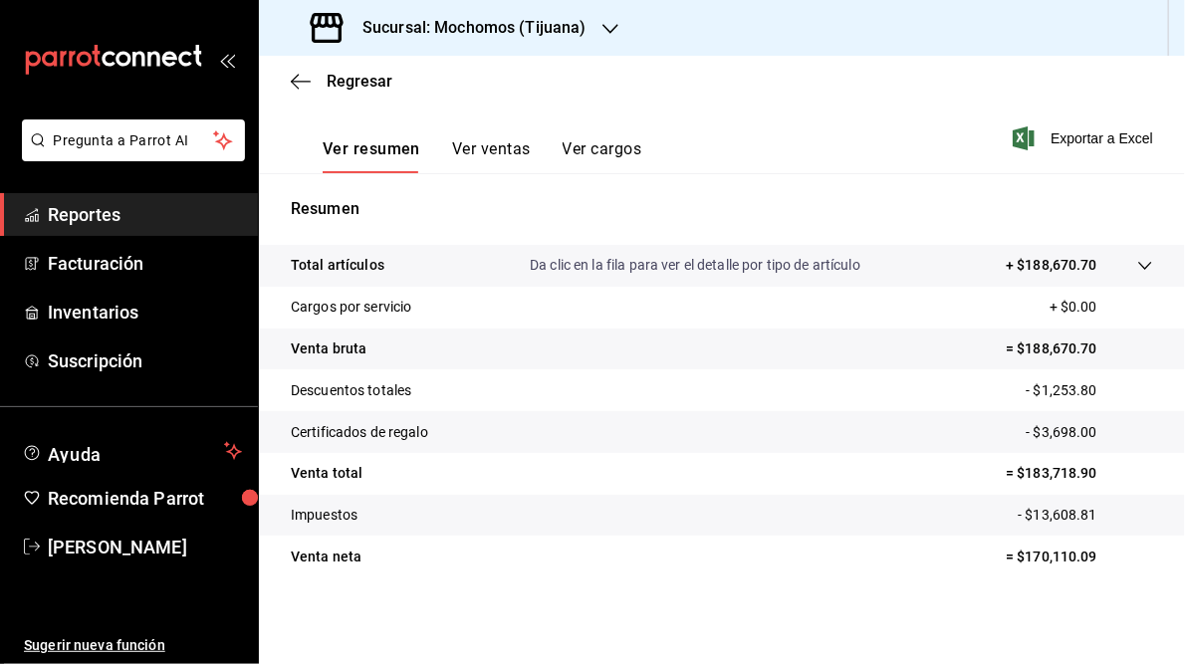
scroll to position [188, 0]
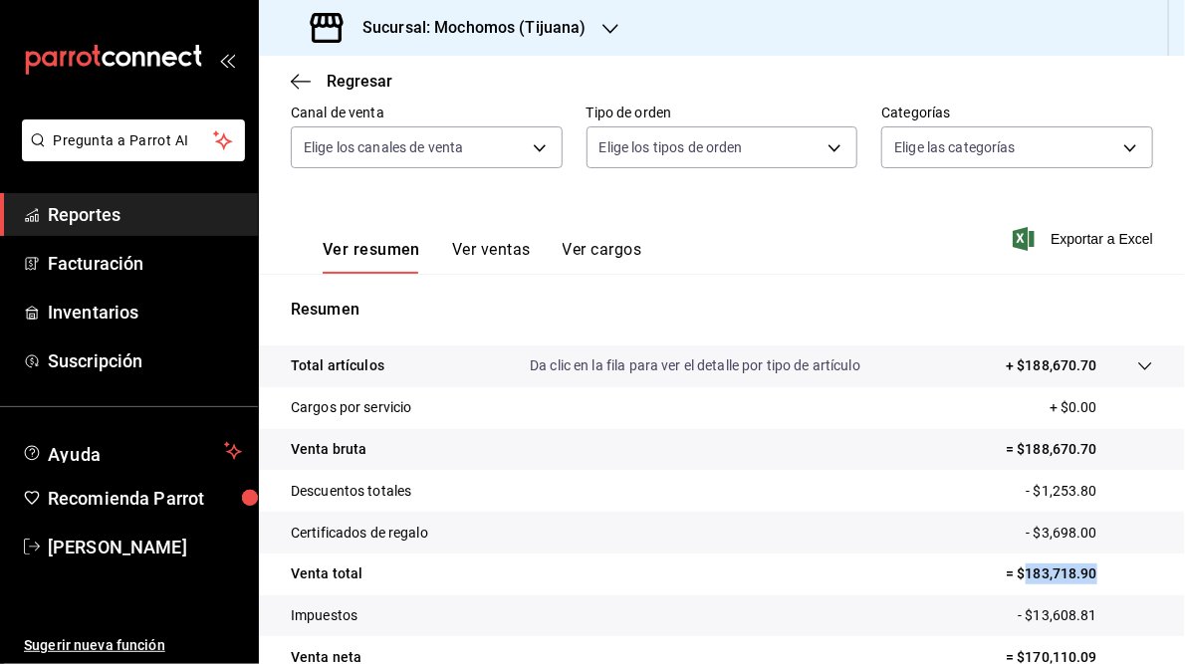
drag, startPoint x: 1015, startPoint y: 572, endPoint x: 1110, endPoint y: 566, distance: 95.8
click at [1110, 566] on p "= $183,718.90" at bounding box center [1079, 574] width 147 height 21
copy p "183,718.90"
click at [480, 32] on h3 "Sucursal: Mochomos (Tijuana)" at bounding box center [467, 28] width 240 height 24
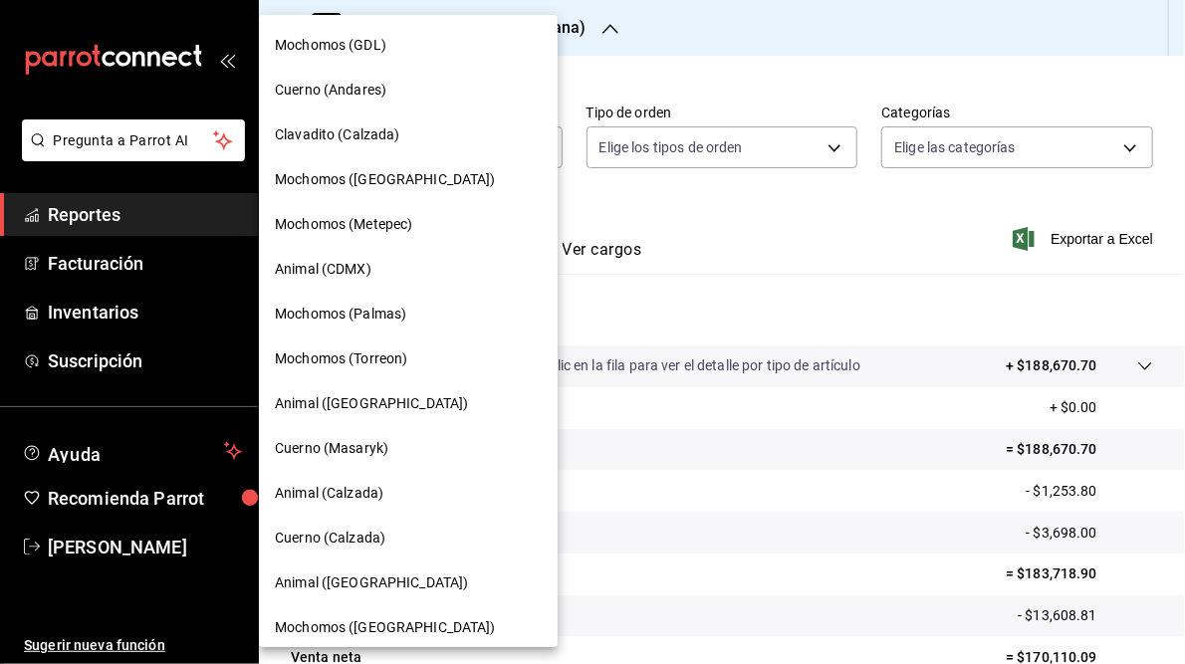
scroll to position [144, 0]
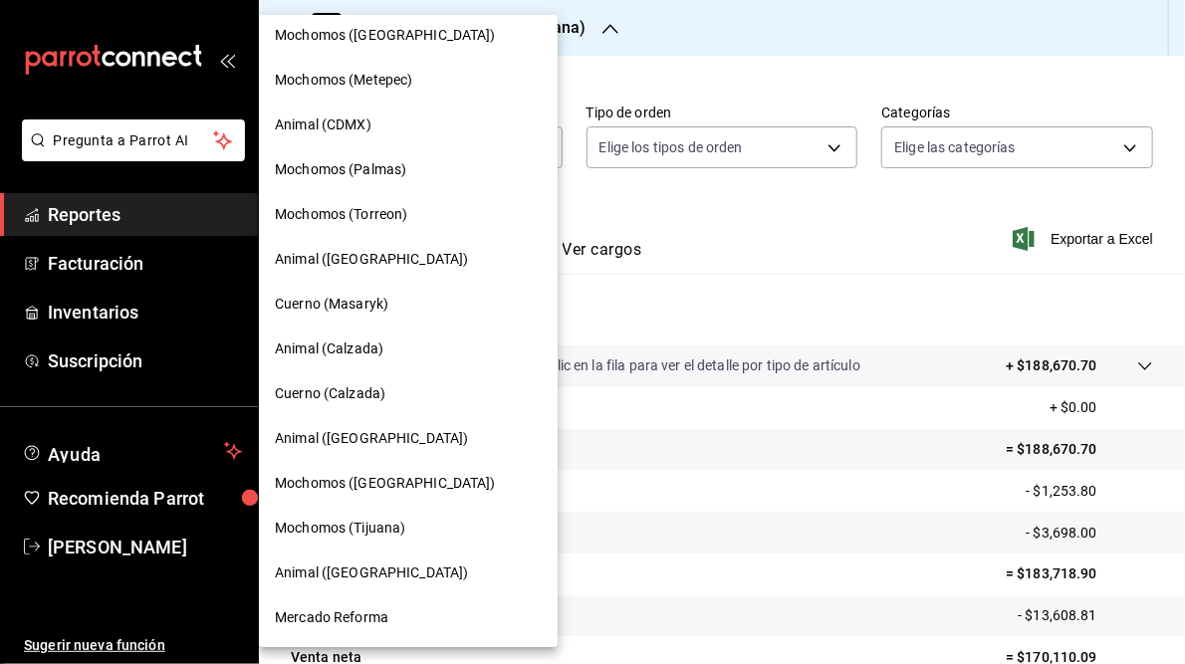
click at [335, 574] on span "Animal ([GEOGRAPHIC_DATA])" at bounding box center [371, 573] width 193 height 21
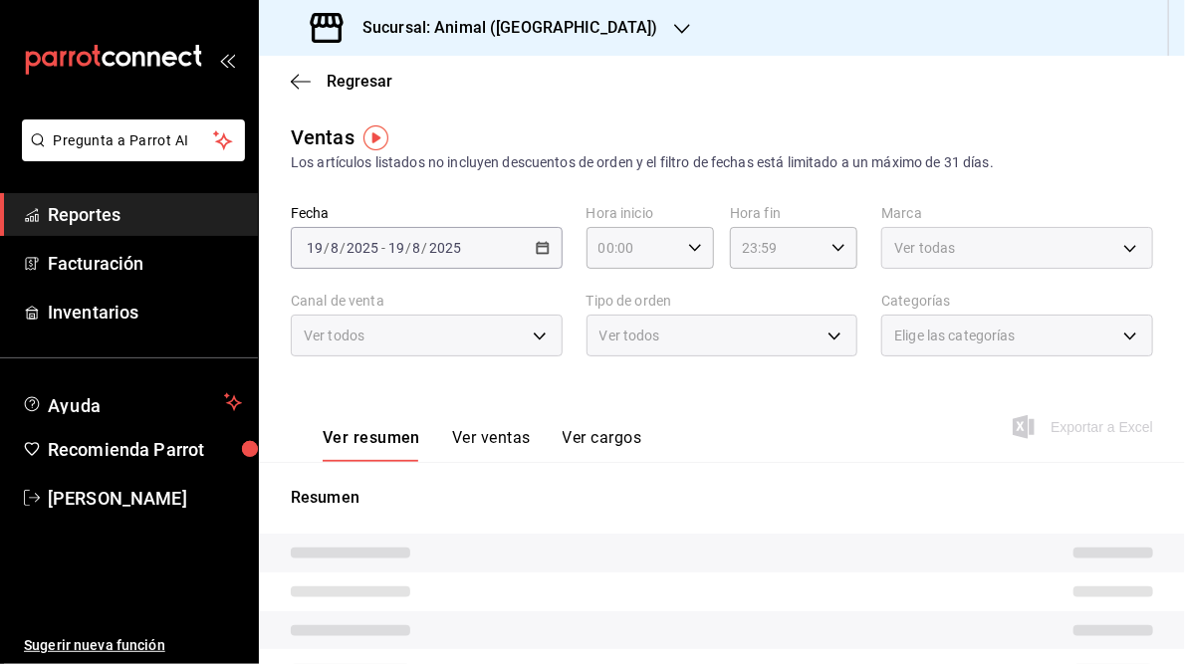
type input "05:00"
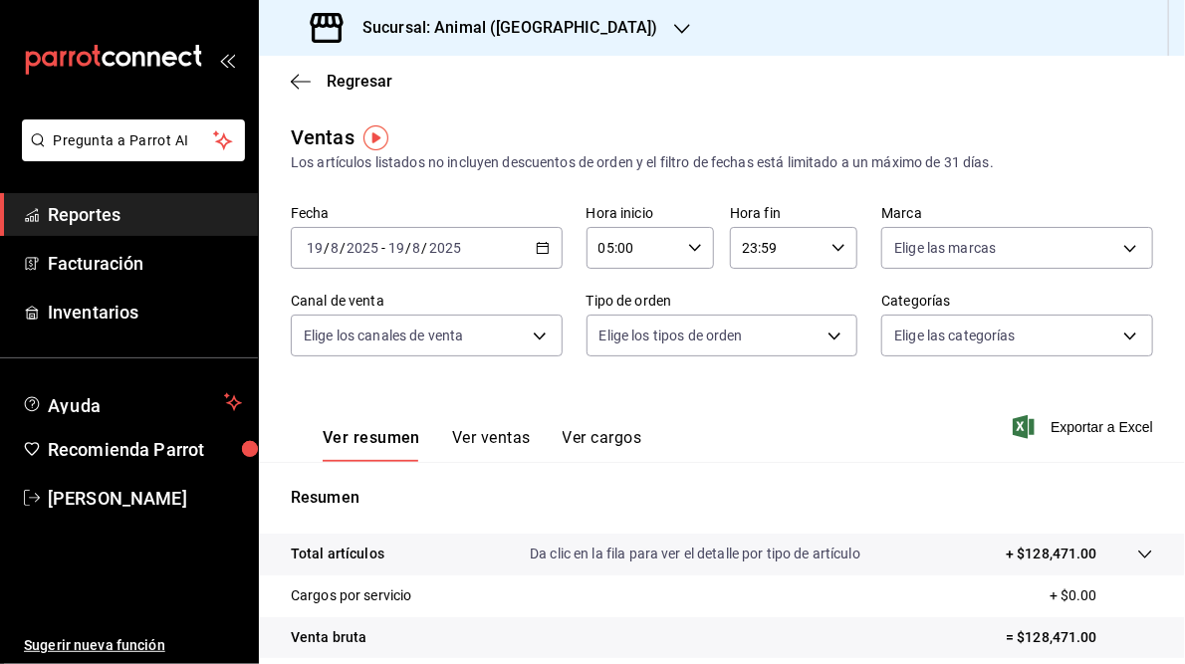
scroll to position [289, 0]
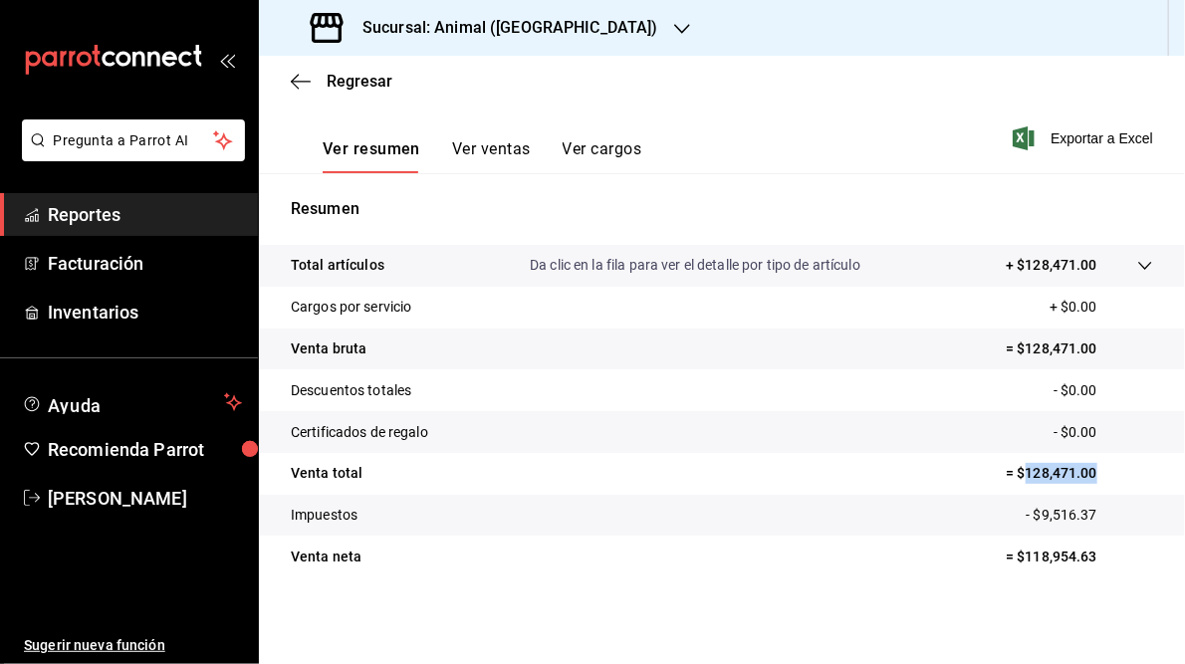
drag, startPoint x: 1014, startPoint y: 473, endPoint x: 1094, endPoint y: 470, distance: 80.7
click at [1094, 470] on p "= $128,471.00" at bounding box center [1079, 473] width 147 height 21
copy p "128,471.00"
